Goal: Information Seeking & Learning: Understand process/instructions

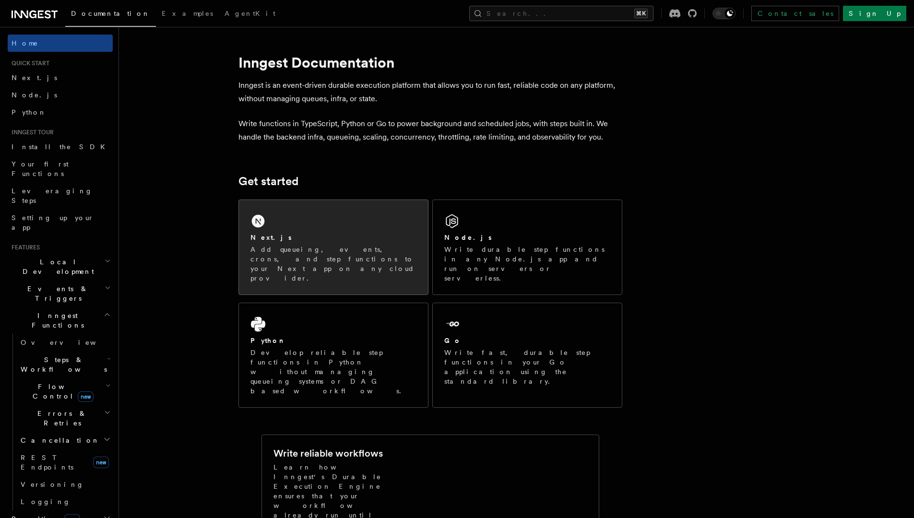
click at [362, 254] on p "Add queueing, events, crons, and step functions to your Next app on any cloud p…" at bounding box center [334, 264] width 166 height 38
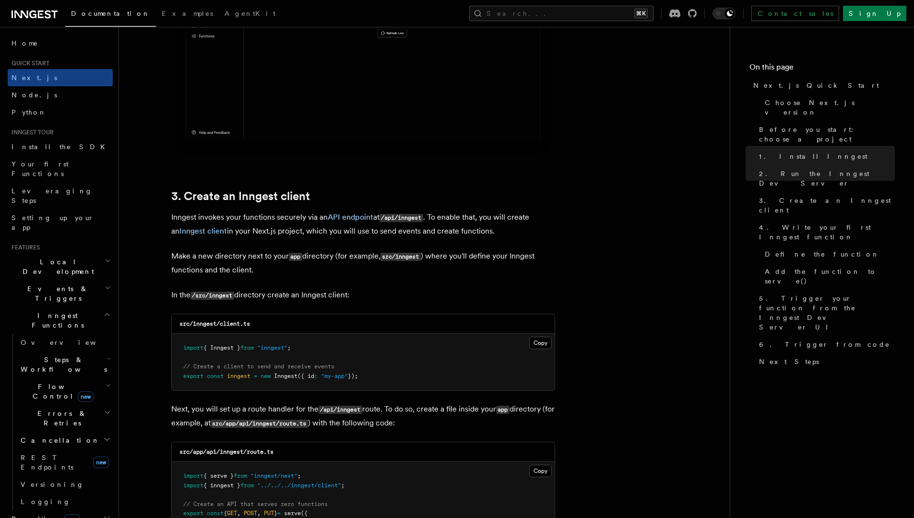
scroll to position [1102, 0]
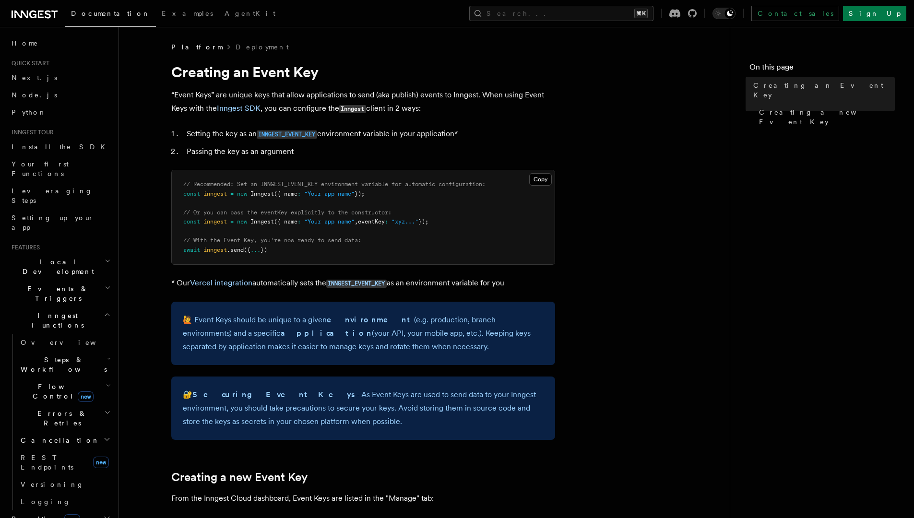
click at [286, 133] on code "INNGEST_EVENT_KEY" at bounding box center [287, 135] width 60 height 8
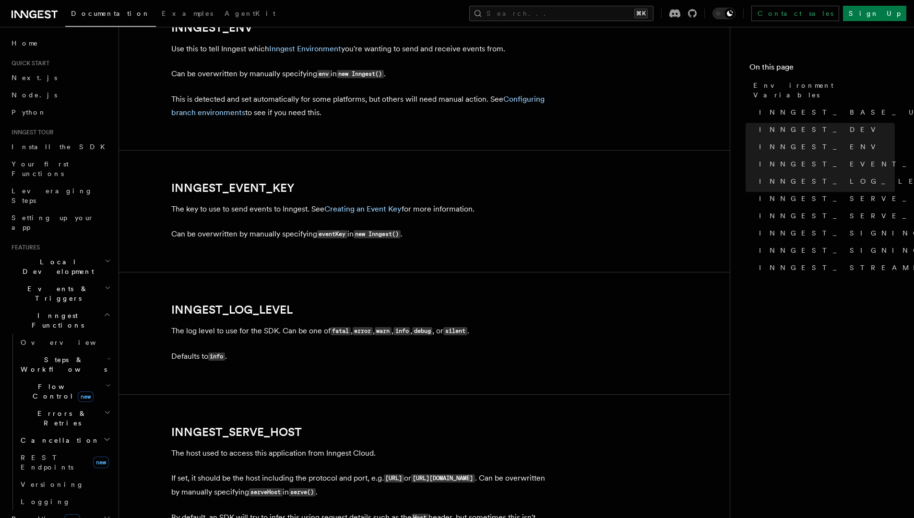
scroll to position [960, 0]
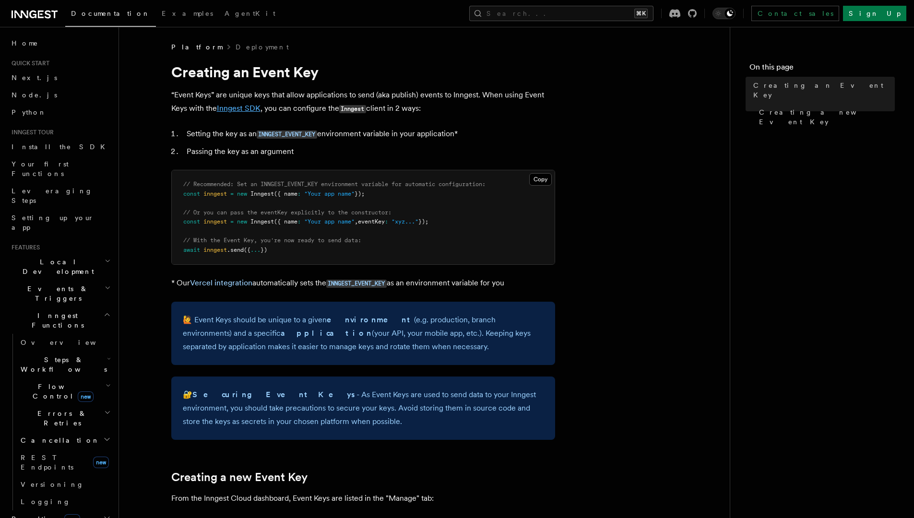
click at [243, 110] on link "Inngest SDK" at bounding box center [239, 108] width 44 height 9
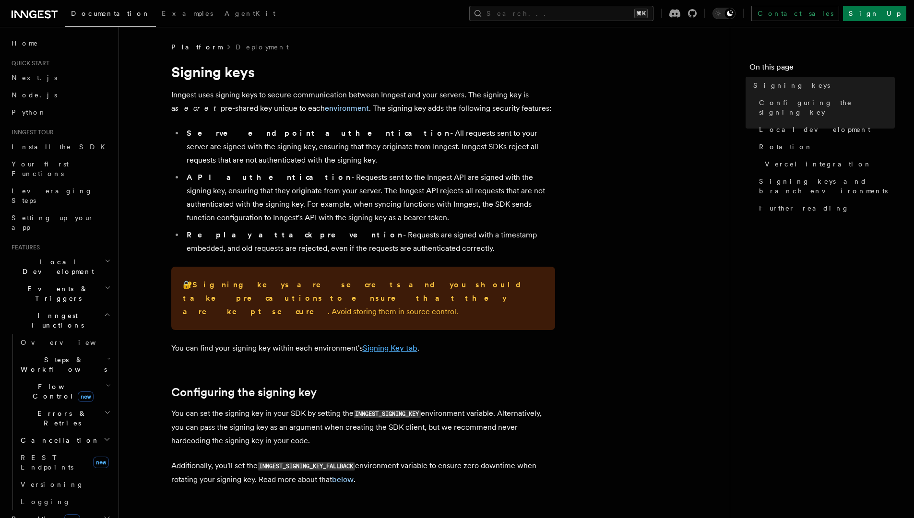
click at [382, 344] on link "Signing Key tab" at bounding box center [390, 348] width 55 height 9
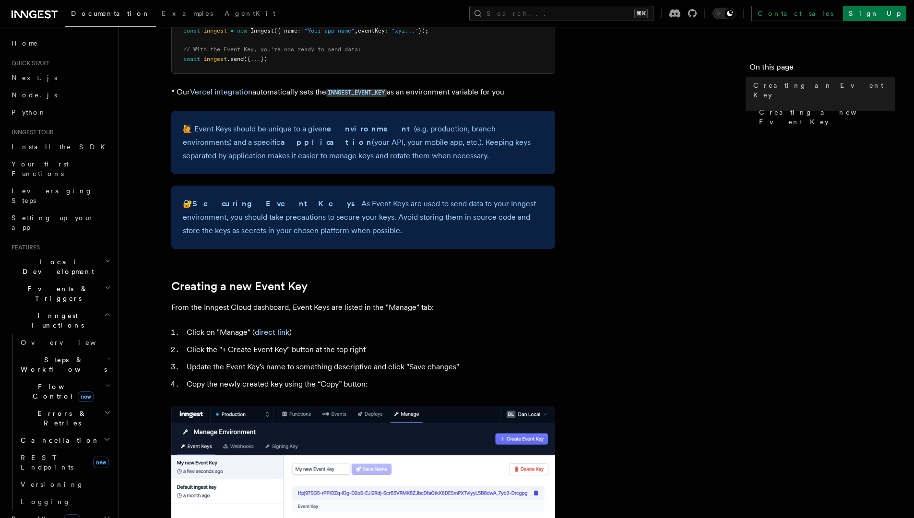
scroll to position [281, 0]
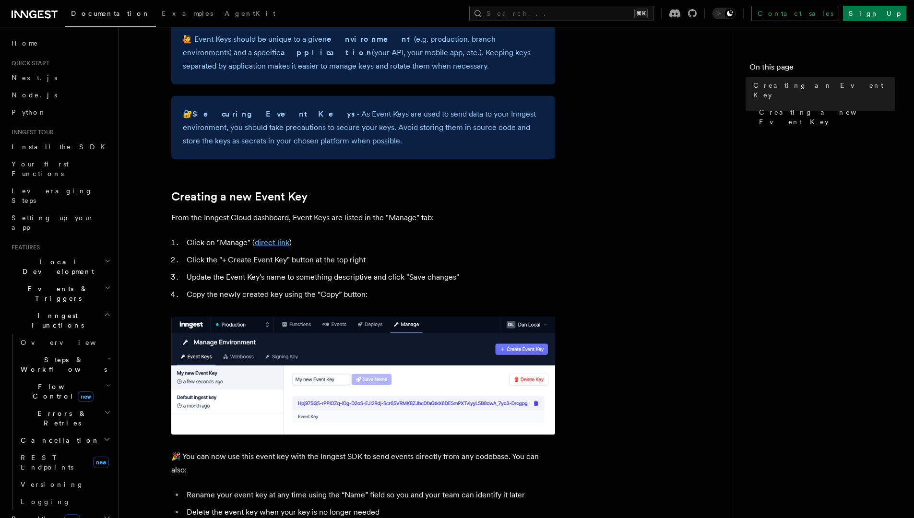
click at [276, 241] on link "direct link" at bounding box center [272, 242] width 35 height 9
